Goal: Navigation & Orientation: Find specific page/section

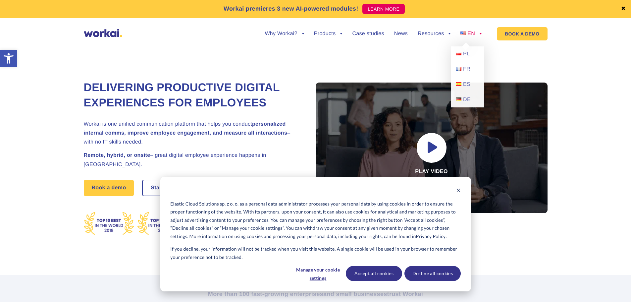
click at [474, 36] on li "EN back PL FR ES DE" at bounding box center [470, 38] width 21 height 15
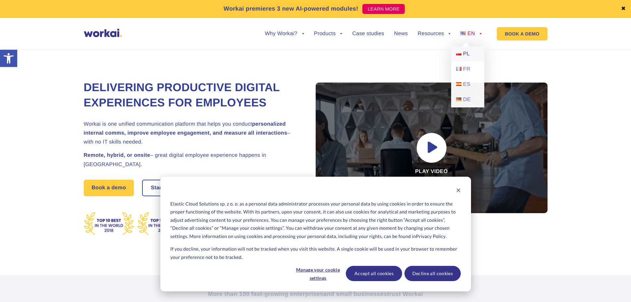
click at [464, 55] on span "PL" at bounding box center [466, 54] width 7 height 6
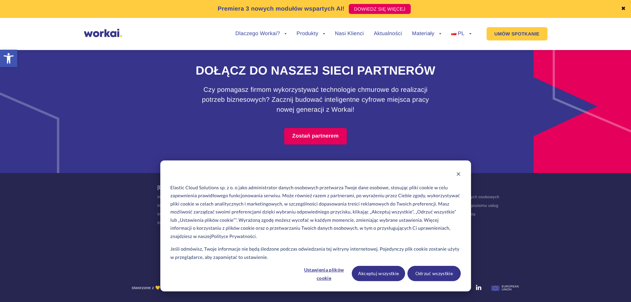
scroll to position [4056, 0]
click at [384, 274] on button "Akceptuj wszystkie" at bounding box center [378, 273] width 53 height 15
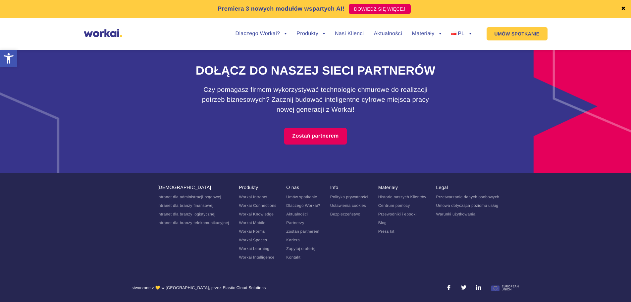
click at [296, 241] on link "Kariera" at bounding box center [293, 239] width 14 height 5
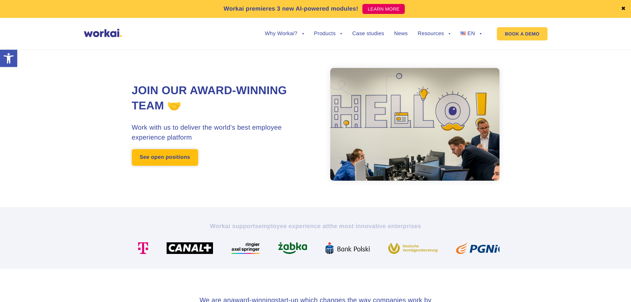
click at [187, 162] on link "See open positions" at bounding box center [165, 157] width 66 height 17
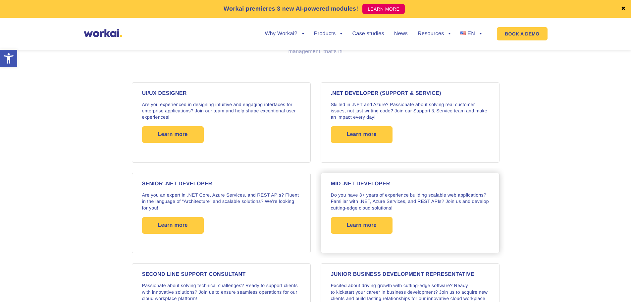
scroll to position [529, 0]
